Goal: Feedback & Contribution: Contribute content

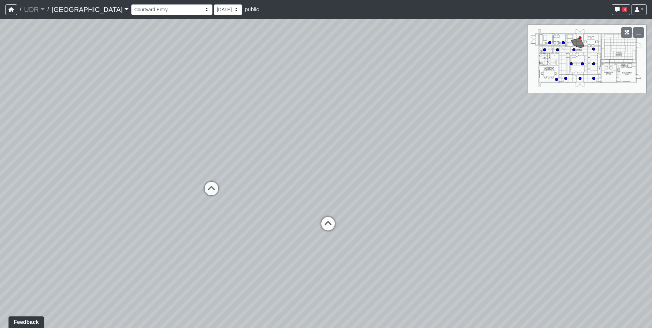
drag, startPoint x: 399, startPoint y: 205, endPoint x: 296, endPoint y: 150, distance: 116.6
click at [296, 150] on div "Loading... Island Counter Loading... Table Seating Loading... [GEOGRAPHIC_DATA]" at bounding box center [326, 173] width 652 height 309
click at [131, 6] on select "Entry 1 Entry 2 Entry 3 Fireplace Seating 1 Fireplace Seating 2 Island Counter …" at bounding box center [171, 9] width 81 height 11
drag, startPoint x: 321, startPoint y: 150, endPoint x: 114, endPoint y: 108, distance: 211.2
click at [114, 108] on div "Loading... Island Counter Loading... Table Seating Loading... [GEOGRAPHIC_DATA]" at bounding box center [326, 173] width 652 height 309
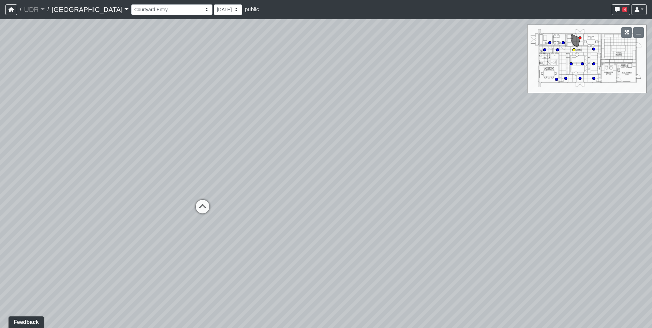
click at [200, 201] on icon at bounding box center [202, 210] width 20 height 20
select select "dEoVU1KFWCCKR9k1dvXv5M"
drag, startPoint x: 370, startPoint y: 134, endPoint x: 17, endPoint y: 137, distance: 352.8
click at [17, 137] on div "Loading... Island Counter Loading... Table Seating Loading... Coworking Hallway…" at bounding box center [326, 173] width 652 height 309
drag, startPoint x: 342, startPoint y: 168, endPoint x: 380, endPoint y: 210, distance: 57.5
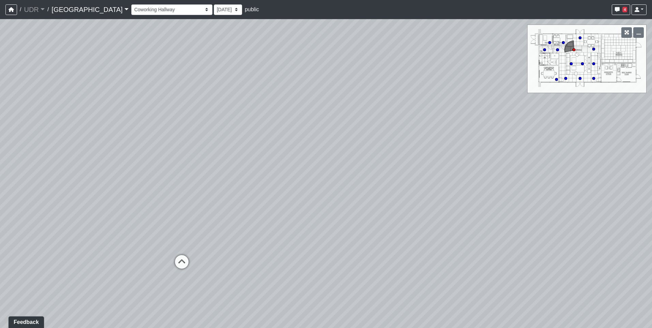
click at [380, 210] on div "Loading... Island Counter Loading... Table Seating Loading... Coworking Hallway…" at bounding box center [326, 173] width 652 height 309
click at [345, 167] on span "Add comment" at bounding box center [353, 169] width 34 height 6
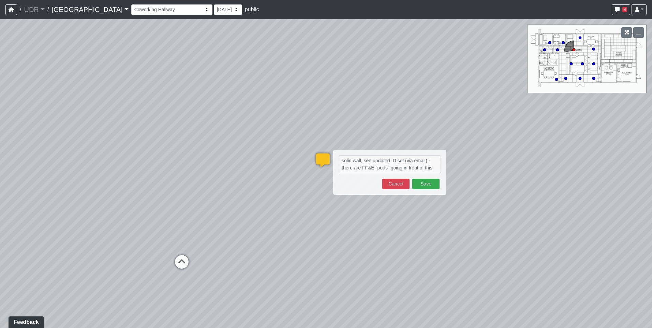
type textarea "solid wall, see updated ID set (via email) - there are FF&E "pods" going in fro…"
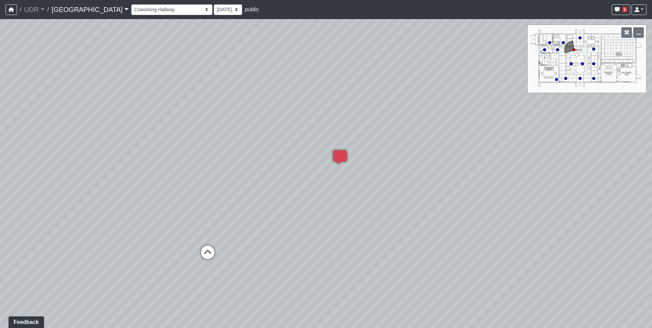
drag, startPoint x: 310, startPoint y: 89, endPoint x: 409, endPoint y: 67, distance: 102.1
click at [409, 67] on div "Loading... Island Counter Loading... Table Seating Loading... Coworking Hallway…" at bounding box center [326, 173] width 652 height 309
click at [263, 227] on icon at bounding box center [262, 229] width 20 height 20
click at [269, 244] on icon at bounding box center [263, 250] width 20 height 20
drag, startPoint x: 230, startPoint y: 236, endPoint x: 488, endPoint y: 187, distance: 263.3
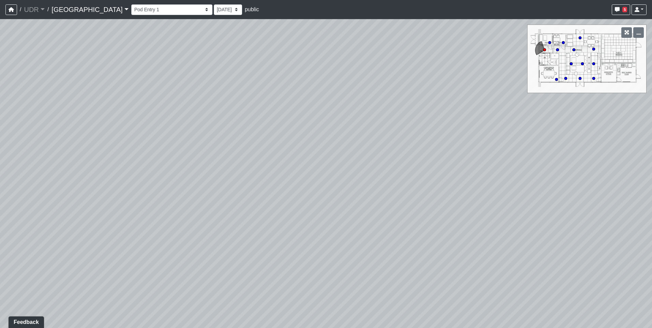
click at [488, 187] on div "Loading... Island Counter Loading... Table Seating Loading... Coworking Hallway…" at bounding box center [326, 173] width 652 height 309
drag, startPoint x: 488, startPoint y: 187, endPoint x: 154, endPoint y: 228, distance: 337.3
click at [154, 228] on div "Loading... Island Counter Loading... Table Seating Loading... Coworking Hallway…" at bounding box center [326, 173] width 652 height 309
drag, startPoint x: 485, startPoint y: 202, endPoint x: 199, endPoint y: 231, distance: 288.0
click at [199, 231] on div "Loading... Island Counter Loading... Table Seating Loading... Coworking Hallway…" at bounding box center [326, 173] width 652 height 309
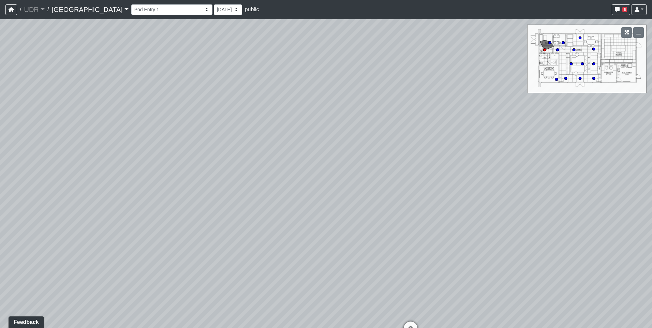
drag, startPoint x: 367, startPoint y: 232, endPoint x: 164, endPoint y: 209, distance: 204.6
click at [164, 209] on div "Loading... Island Counter Loading... Table Seating Loading... Coworking Hallway…" at bounding box center [326, 173] width 652 height 309
drag, startPoint x: 397, startPoint y: 221, endPoint x: 201, endPoint y: 222, distance: 195.8
click at [201, 222] on div "Loading... Island Counter Loading... Table Seating Loading... Coworking Hallway…" at bounding box center [326, 173] width 652 height 309
click at [390, 251] on icon at bounding box center [387, 252] width 20 height 20
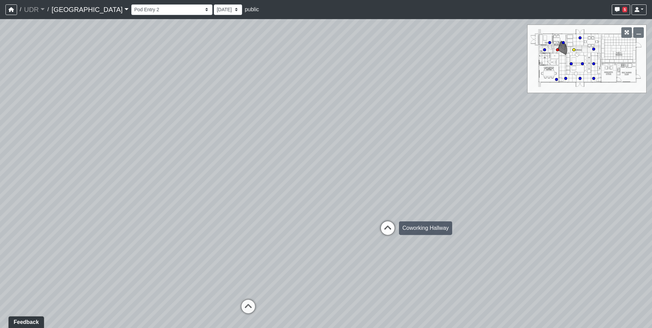
click at [395, 229] on icon at bounding box center [388, 231] width 20 height 20
drag, startPoint x: 461, startPoint y: 185, endPoint x: 424, endPoint y: 292, distance: 113.6
click at [424, 292] on div "Loading... Island Counter Loading... Table Seating Loading... Coworking Hallway…" at bounding box center [326, 173] width 652 height 309
drag, startPoint x: 416, startPoint y: 247, endPoint x: 137, endPoint y: 209, distance: 281.0
click at [137, 209] on div "Loading... Island Counter Loading... Table Seating Loading... Coworking Hallway…" at bounding box center [326, 173] width 652 height 309
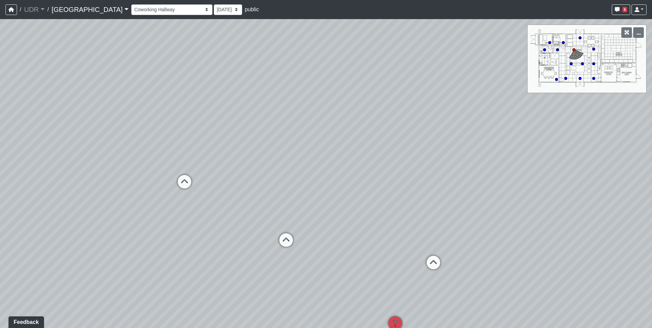
drag, startPoint x: 417, startPoint y: 173, endPoint x: 227, endPoint y: 103, distance: 202.4
click at [227, 103] on div "Loading... Island Counter Loading... Table Seating Loading... Coworking Hallway…" at bounding box center [326, 173] width 652 height 309
click at [276, 227] on icon at bounding box center [279, 230] width 20 height 20
drag, startPoint x: 232, startPoint y: 186, endPoint x: 388, endPoint y: 149, distance: 160.5
click at [388, 149] on div "Loading... Island Counter Loading... Table Seating Loading... Coworking Hallway…" at bounding box center [326, 173] width 652 height 309
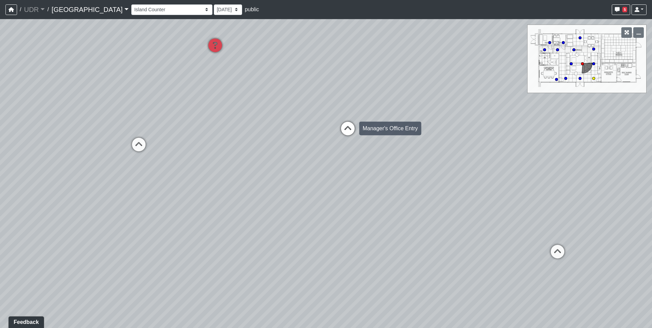
click at [344, 132] on icon at bounding box center [348, 132] width 20 height 20
drag, startPoint x: 214, startPoint y: 154, endPoint x: 453, endPoint y: 133, distance: 240.5
click at [453, 133] on div "Loading... Island Counter Loading... Table Seating Loading... Coworking Hallway…" at bounding box center [326, 173] width 652 height 309
drag, startPoint x: 429, startPoint y: 173, endPoint x: 439, endPoint y: 193, distance: 23.2
click at [439, 193] on div "Loading... Island Counter Loading... Table Seating Loading... Coworking Hallway…" at bounding box center [326, 173] width 652 height 309
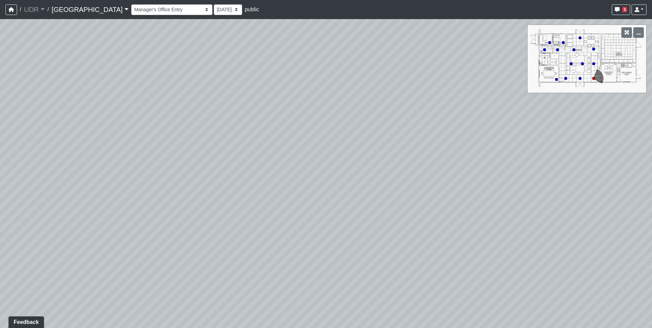
drag, startPoint x: 368, startPoint y: 182, endPoint x: 447, endPoint y: 183, distance: 78.1
click at [447, 183] on div "Loading... Island Counter Loading... Table Seating Loading... Coworking Hallway…" at bounding box center [326, 173] width 652 height 309
drag, startPoint x: 324, startPoint y: 171, endPoint x: 514, endPoint y: 168, distance: 190.4
click at [510, 169] on div "Loading... Island Counter Loading... Table Seating Loading... Coworking Hallway…" at bounding box center [326, 173] width 652 height 309
drag, startPoint x: 281, startPoint y: 161, endPoint x: 494, endPoint y: 145, distance: 213.5
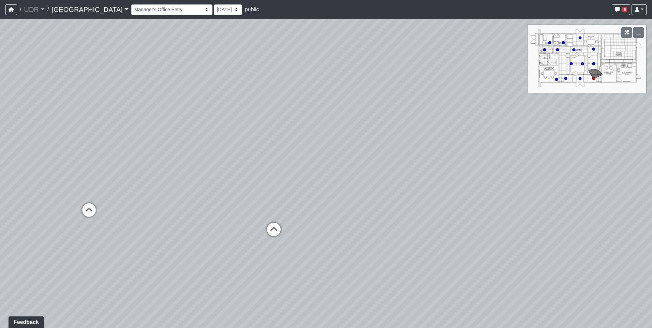
click at [494, 145] on div "Loading... Island Counter Loading... Table Seating Loading... Coworking Hallway…" at bounding box center [326, 173] width 652 height 309
drag, startPoint x: 305, startPoint y: 148, endPoint x: 451, endPoint y: 178, distance: 149.8
click at [451, 178] on div "Loading... Island Counter Loading... Table Seating Loading... Coworking Hallway…" at bounding box center [326, 173] width 652 height 309
click at [131, 10] on select "Entry 1 Entry 2 Entry 3 Fireplace Seating 1 Fireplace Seating 2 Island Counter …" at bounding box center [171, 9] width 81 height 11
click at [131, 4] on select "Entry 1 Entry 2 Entry 3 Fireplace Seating 1 Fireplace Seating 2 Island Counter …" at bounding box center [171, 9] width 81 height 11
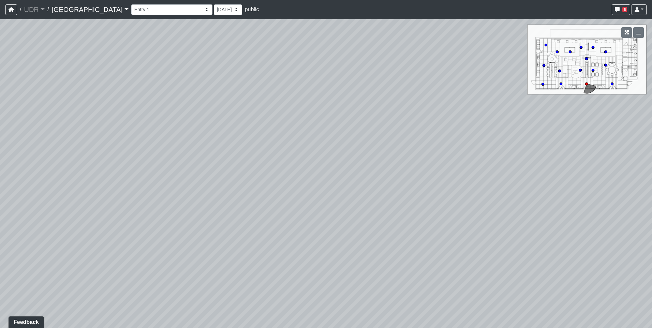
drag, startPoint x: 178, startPoint y: 109, endPoint x: 399, endPoint y: 72, distance: 223.8
click at [428, 68] on div "Loading... Island Counter Loading... Table Seating Loading... Coworking Hallway…" at bounding box center [326, 173] width 652 height 309
drag, startPoint x: 165, startPoint y: 106, endPoint x: 409, endPoint y: 87, distance: 244.0
click at [429, 88] on div "Loading... Island Counter Loading... Table Seating Loading... Coworking Hallway…" at bounding box center [326, 173] width 652 height 309
drag, startPoint x: 163, startPoint y: 91, endPoint x: 401, endPoint y: 95, distance: 237.8
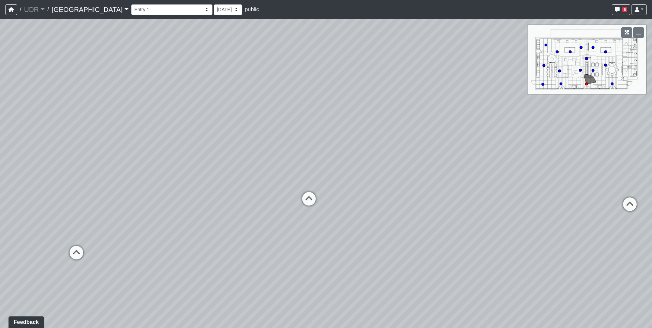
click at [401, 95] on div "Loading... Island Counter Loading... Table Seating Loading... Coworking Hallway…" at bounding box center [326, 173] width 652 height 309
drag, startPoint x: 321, startPoint y: 93, endPoint x: 518, endPoint y: 95, distance: 196.9
click at [518, 95] on div "Loading... Island Counter Loading... Table Seating Loading... Coworking Hallway…" at bounding box center [326, 173] width 652 height 309
drag, startPoint x: 266, startPoint y: 95, endPoint x: 438, endPoint y: 117, distance: 173.4
click at [438, 117] on div "Loading... Island Counter Loading... Table Seating Loading... Coworking Hallway…" at bounding box center [326, 173] width 652 height 309
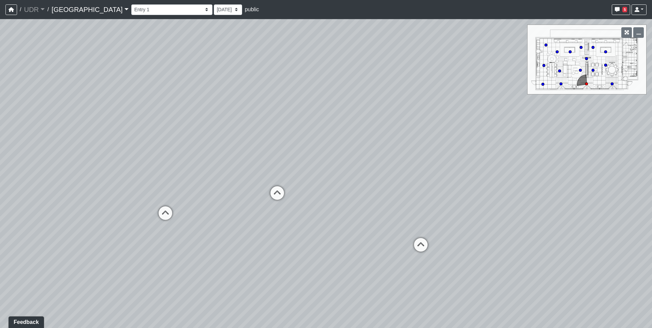
drag, startPoint x: 209, startPoint y: 169, endPoint x: 307, endPoint y: 189, distance: 99.4
click at [307, 189] on div "Loading... Island Counter Loading... Table Seating Loading... Coworking Hallway…" at bounding box center [326, 173] width 652 height 309
click at [278, 195] on icon at bounding box center [279, 199] width 20 height 20
click at [240, 160] on icon at bounding box center [242, 163] width 20 height 20
drag, startPoint x: 275, startPoint y: 220, endPoint x: 352, endPoint y: 118, distance: 127.7
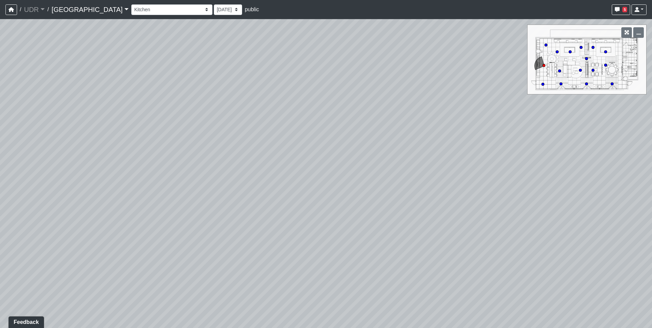
click at [352, 118] on div "Loading... Island Counter Loading... Table Seating Loading... Coworking Hallway…" at bounding box center [326, 173] width 652 height 309
drag, startPoint x: 446, startPoint y: 115, endPoint x: 378, endPoint y: 187, distance: 98.7
click at [378, 187] on div "Loading... Island Counter Loading... Table Seating Loading... Coworking Hallway…" at bounding box center [326, 173] width 652 height 309
drag, startPoint x: 453, startPoint y: 149, endPoint x: 109, endPoint y: 168, distance: 345.1
click at [112, 168] on div "Loading... Island Counter Loading... Table Seating Loading... Coworking Hallway…" at bounding box center [326, 173] width 652 height 309
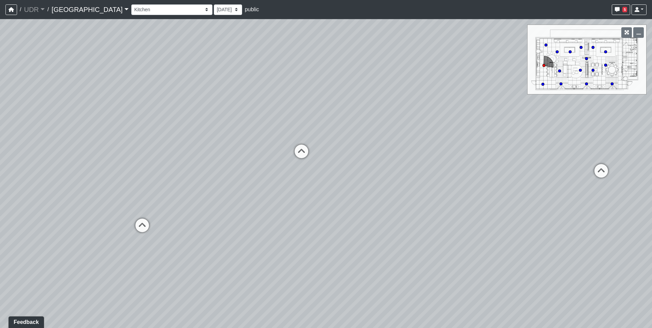
drag, startPoint x: 393, startPoint y: 137, endPoint x: 363, endPoint y: 139, distance: 30.4
click at [363, 139] on div "Loading... Island Counter Loading... Table Seating Loading... Coworking Hallway…" at bounding box center [326, 173] width 652 height 309
drag, startPoint x: 387, startPoint y: 137, endPoint x: 262, endPoint y: 58, distance: 147.9
click at [263, 58] on div "Loading... Island Counter Loading... Table Seating Loading... Coworking Hallway…" at bounding box center [326, 173] width 652 height 309
drag, startPoint x: 338, startPoint y: 70, endPoint x: 163, endPoint y: 137, distance: 187.3
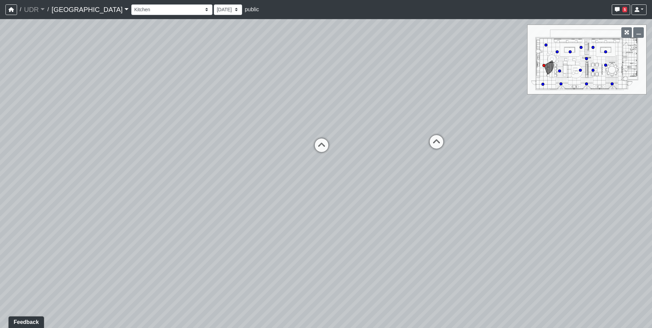
click at [163, 137] on div "Loading... Island Counter Loading... Table Seating Loading... Coworking Hallway…" at bounding box center [326, 173] width 652 height 309
drag, startPoint x: 160, startPoint y: 115, endPoint x: 349, endPoint y: 119, distance: 188.7
click at [349, 119] on div "Loading... Island Counter Loading... Table Seating Loading... Coworking Hallway…" at bounding box center [326, 173] width 652 height 309
click at [214, 144] on icon at bounding box center [211, 143] width 20 height 20
click at [342, 182] on icon at bounding box center [338, 190] width 20 height 20
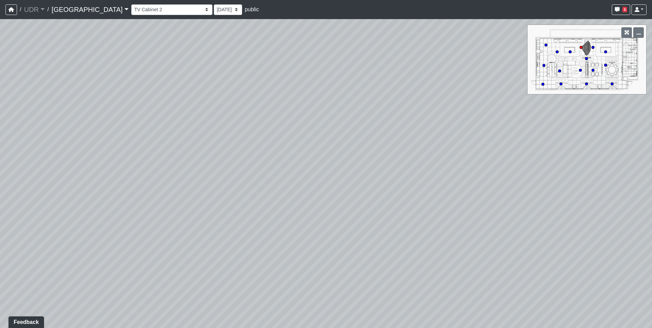
drag, startPoint x: 381, startPoint y: 147, endPoint x: 198, endPoint y: 202, distance: 191.0
click at [198, 202] on div "Loading... Island Counter Loading... Table Seating Loading... Coworking Hallway…" at bounding box center [326, 173] width 652 height 309
drag
click at [240, 183] on div "Loading... Island Counter Loading... Table Seating Loading... Coworking Hallway…" at bounding box center [326, 173] width 652 height 309
click at [431, 241] on div "Fireplace Seating 1" at bounding box center [458, 239] width 54 height 14
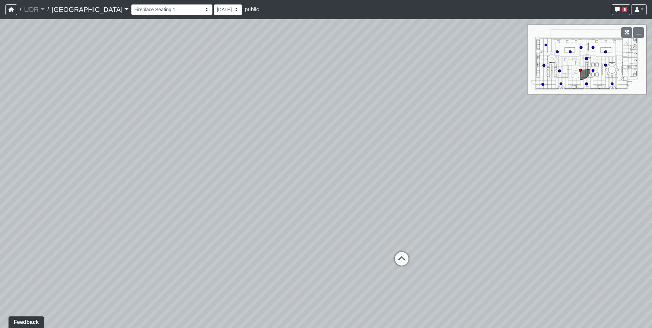
click at [564, 197] on div "Loading... Island Counter Loading... Table Seating Loading... Coworking Hallway…" at bounding box center [326, 173] width 652 height 309
click at [119, 143] on div "Loading... Island Counter Loading... Table Seating Loading... Coworking Hallway…" at bounding box center [326, 173] width 652 height 309
click at [323, 181] on icon at bounding box center [326, 179] width 20 height 20
click at [508, 206] on div "Loading... Island Counter Loading... Table Seating Loading... Coworking Hallway…" at bounding box center [326, 173] width 652 height 309
click at [437, 195] on div "Loading... Island Counter Loading... Table Seating Loading... Coworking Hallway…" at bounding box center [326, 173] width 652 height 309
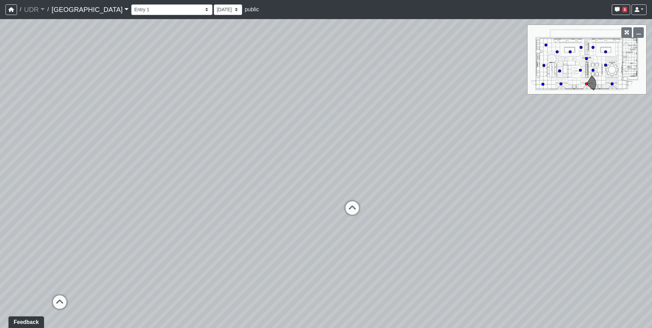
click at [425, 163] on div "Loading... Island Counter Loading... Table Seating Loading... Coworking Hallway…" at bounding box center [326, 173] width 652 height 309
click at [312, 97] on div "Loading... Island Counter Loading... Table Seating Loading... Coworking Hallway…" at bounding box center [326, 173] width 652 height 309
click at [444, 198] on icon at bounding box center [437, 201] width 20 height 20
select select "syktsMxQyjBRuSrz4wYyCC"
click at [131, 5] on select "Entry 1 Entry 2 Entry 3 Fireplace Seating 1 Fireplace Seating 2 Island Counter …" at bounding box center [171, 9] width 81 height 11
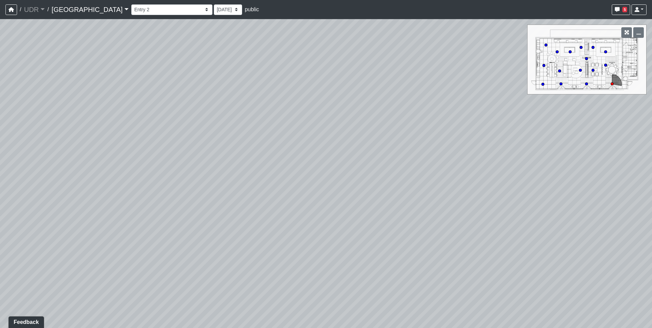
click at [313, 88] on div "Loading... Island Counter Loading... Table Seating Loading... Coworking Hallway…" at bounding box center [326, 173] width 652 height 309
click at [387, 99] on div "Loading... Island Counter Loading... Table Seating Loading... Coworking Hallway…" at bounding box center [326, 173] width 652 height 309
click at [333, 135] on div "Loading... Island Counter Loading... Table Seating Loading... Coworking Hallway…" at bounding box center [326, 173] width 652 height 309
